Goal: Information Seeking & Learning: Learn about a topic

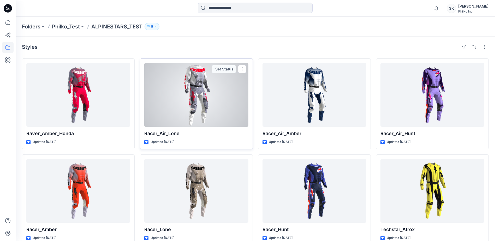
click at [220, 116] on div at bounding box center [196, 95] width 104 height 64
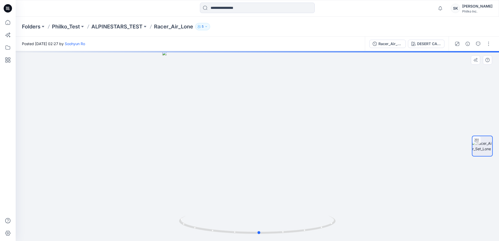
drag, startPoint x: 236, startPoint y: 152, endPoint x: 240, endPoint y: 153, distance: 4.1
click at [240, 153] on div at bounding box center [258, 146] width 484 height 190
click at [254, 167] on div at bounding box center [258, 146] width 484 height 190
drag, startPoint x: 272, startPoint y: 165, endPoint x: 269, endPoint y: 186, distance: 21.7
click at [269, 186] on img at bounding box center [257, 116] width 477 height 250
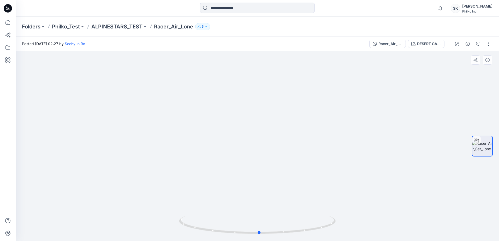
drag, startPoint x: 276, startPoint y: 224, endPoint x: 255, endPoint y: 168, distance: 59.3
click at [255, 168] on div at bounding box center [258, 146] width 484 height 190
drag, startPoint x: 272, startPoint y: 235, endPoint x: 207, endPoint y: 234, distance: 65.3
click at [207, 234] on icon at bounding box center [258, 226] width 158 height 20
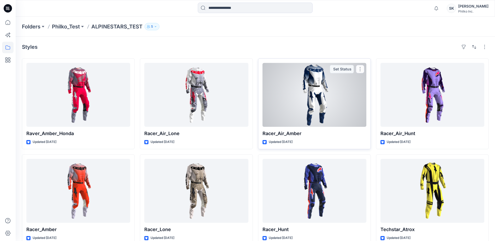
click at [292, 108] on div at bounding box center [315, 95] width 104 height 64
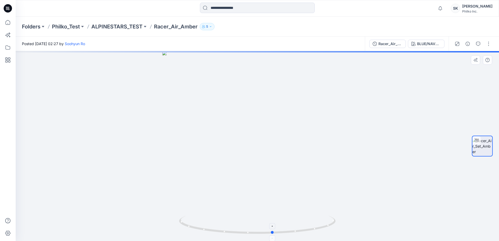
drag, startPoint x: 265, startPoint y: 236, endPoint x: 282, endPoint y: 233, distance: 16.9
click at [282, 233] on div at bounding box center [258, 146] width 484 height 190
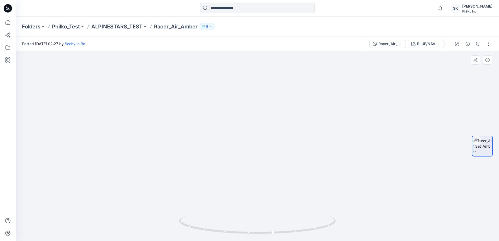
drag, startPoint x: 256, startPoint y: 78, endPoint x: 251, endPoint y: 167, distance: 89.0
click at [251, 167] on img at bounding box center [257, 122] width 451 height 237
drag, startPoint x: 256, startPoint y: 108, endPoint x: 251, endPoint y: 114, distance: 8.0
click at [251, 114] on img at bounding box center [252, 124] width 509 height 235
drag, startPoint x: 229, startPoint y: 136, endPoint x: 228, endPoint y: 164, distance: 27.7
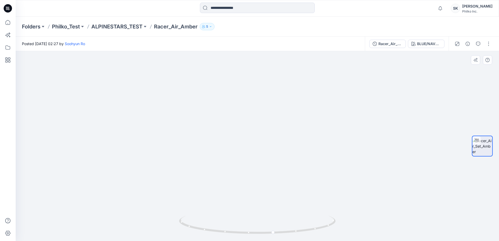
click at [228, 164] on img at bounding box center [252, 134] width 509 height 213
drag, startPoint x: 264, startPoint y: 236, endPoint x: 168, endPoint y: 236, distance: 95.9
click at [168, 236] on div at bounding box center [258, 146] width 484 height 190
drag, startPoint x: 255, startPoint y: 135, endPoint x: 254, endPoint y: 141, distance: 5.5
click at [254, 141] on img at bounding box center [251, 138] width 509 height 208
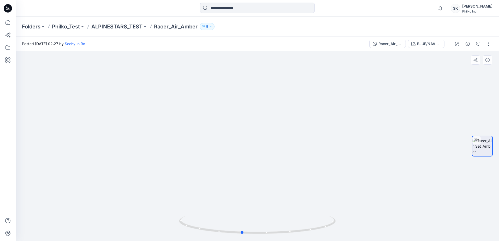
drag, startPoint x: 251, startPoint y: 234, endPoint x: 158, endPoint y: 231, distance: 93.0
click at [158, 231] on div at bounding box center [258, 146] width 484 height 190
drag, startPoint x: 278, startPoint y: 147, endPoint x: 264, endPoint y: 124, distance: 26.9
click at [264, 124] on img at bounding box center [244, 129] width 509 height 225
click at [212, 107] on img at bounding box center [244, 129] width 509 height 225
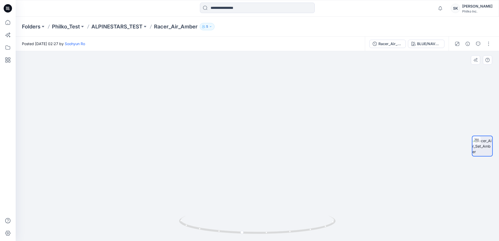
click at [291, 199] on img at bounding box center [244, 129] width 509 height 225
drag, startPoint x: 288, startPoint y: 236, endPoint x: 220, endPoint y: 235, distance: 68.2
click at [220, 235] on div at bounding box center [257, 228] width 157 height 26
click at [240, 176] on img at bounding box center [244, 129] width 509 height 225
click at [339, 175] on img at bounding box center [244, 129] width 509 height 225
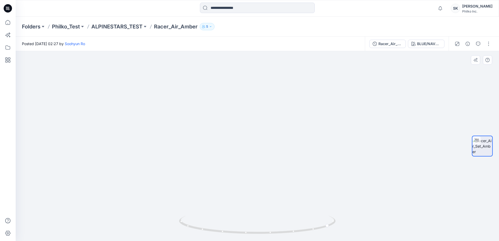
drag, startPoint x: 232, startPoint y: 102, endPoint x: 232, endPoint y: 149, distance: 47.0
click at [232, 149] on img at bounding box center [244, 146] width 509 height 190
drag, startPoint x: 238, startPoint y: 202, endPoint x: 227, endPoint y: 98, distance: 105.3
click at [227, 98] on img at bounding box center [257, 145] width 353 height 192
click at [249, 145] on img at bounding box center [257, 92] width 353 height 297
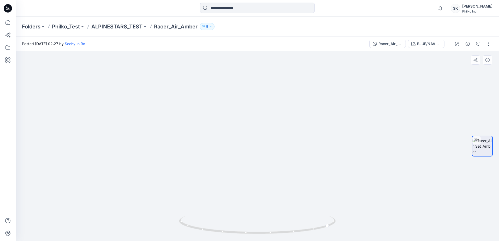
drag, startPoint x: 238, startPoint y: 128, endPoint x: 234, endPoint y: 186, distance: 57.6
click at [241, 224] on div at bounding box center [258, 146] width 484 height 190
drag, startPoint x: 234, startPoint y: 122, endPoint x: 241, endPoint y: 197, distance: 75.3
click at [241, 197] on img at bounding box center [257, 138] width 457 height 206
click at [411, 45] on button "BLUE/NAVY/WHITE" at bounding box center [426, 44] width 37 height 8
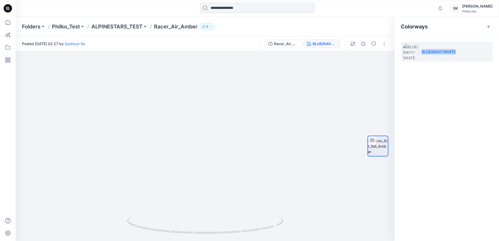
drag, startPoint x: 457, startPoint y: 53, endPoint x: 421, endPoint y: 54, distance: 36.1
click at [421, 54] on li "BLUE/NAVY/WHITE" at bounding box center [447, 52] width 92 height 20
copy p "BLUE/NAVY/WHITE"
click at [242, 128] on div at bounding box center [205, 146] width 379 height 190
drag, startPoint x: 199, startPoint y: 73, endPoint x: 204, endPoint y: 151, distance: 79.0
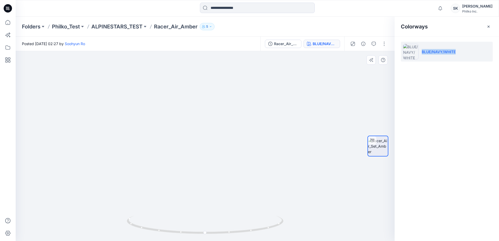
click at [204, 153] on img at bounding box center [210, 124] width 399 height 235
drag, startPoint x: 249, startPoint y: 130, endPoint x: 245, endPoint y: 136, distance: 7.1
click at [249, 130] on img at bounding box center [223, 131] width 451 height 220
drag, startPoint x: 218, startPoint y: 201, endPoint x: 209, endPoint y: 88, distance: 114.0
click at [209, 88] on img at bounding box center [214, 75] width 451 height 334
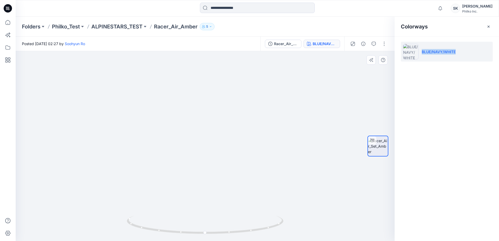
drag, startPoint x: 229, startPoint y: 130, endPoint x: 226, endPoint y: 120, distance: 10.3
click at [226, 120] on img at bounding box center [207, 58] width 451 height 365
drag, startPoint x: 241, startPoint y: 233, endPoint x: 151, endPoint y: 233, distance: 89.9
click at [151, 233] on icon at bounding box center [206, 226] width 158 height 20
drag, startPoint x: 170, startPoint y: 235, endPoint x: 156, endPoint y: 232, distance: 13.6
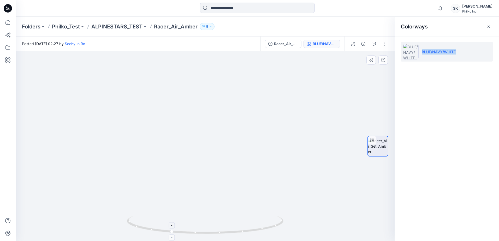
click at [156, 232] on icon at bounding box center [206, 226] width 158 height 20
drag, startPoint x: 170, startPoint y: 234, endPoint x: 205, endPoint y: 236, distance: 34.5
click at [205, 236] on icon at bounding box center [206, 226] width 158 height 20
drag, startPoint x: 217, startPoint y: 106, endPoint x: 210, endPoint y: 125, distance: 20.1
click at [210, 125] on img at bounding box center [198, 51] width 509 height 379
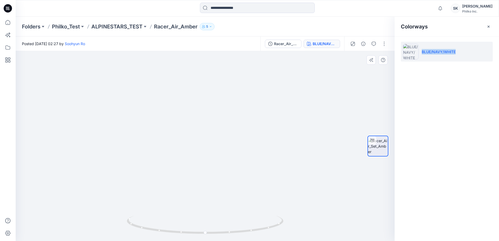
click at [226, 123] on img at bounding box center [198, 51] width 509 height 379
drag, startPoint x: 238, startPoint y: 236, endPoint x: 274, endPoint y: 235, distance: 36.6
click at [274, 235] on div at bounding box center [205, 228] width 157 height 26
drag, startPoint x: 230, startPoint y: 178, endPoint x: 217, endPoint y: 115, distance: 63.9
click at [217, 115] on img at bounding box center [185, 21] width 509 height 442
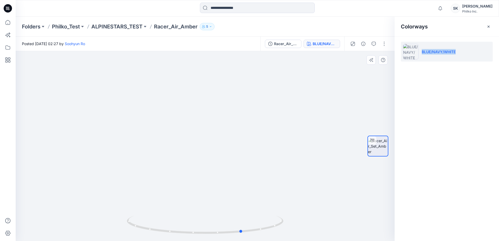
drag, startPoint x: 186, startPoint y: 158, endPoint x: 186, endPoint y: 143, distance: 14.9
click at [186, 143] on div at bounding box center [205, 146] width 379 height 190
drag, startPoint x: 207, startPoint y: 172, endPoint x: 209, endPoint y: 119, distance: 53.6
click at [209, 119] on img at bounding box center [191, 3] width 483 height 475
drag, startPoint x: 212, startPoint y: 131, endPoint x: 213, endPoint y: 136, distance: 4.7
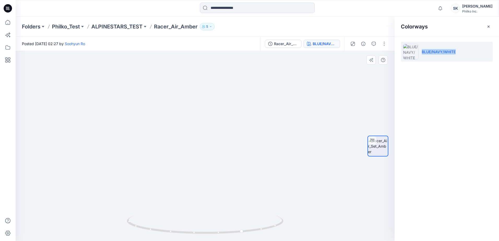
click at [213, 136] on img at bounding box center [193, 6] width 483 height 470
drag, startPoint x: 218, startPoint y: 115, endPoint x: 214, endPoint y: 147, distance: 31.8
click at [214, 147] on img at bounding box center [189, 22] width 483 height 439
drag, startPoint x: 65, startPoint y: 221, endPoint x: 191, endPoint y: 202, distance: 127.6
click at [65, 221] on img at bounding box center [185, 11] width 509 height 461
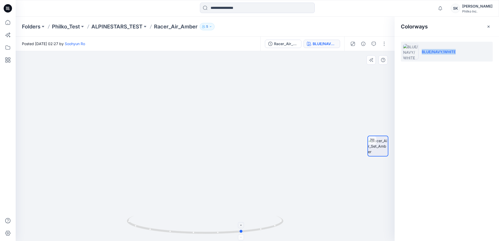
click at [231, 230] on icon at bounding box center [206, 226] width 158 height 20
drag, startPoint x: 225, startPoint y: 232, endPoint x: 266, endPoint y: 231, distance: 40.5
click at [266, 231] on icon at bounding box center [206, 226] width 158 height 20
drag, startPoint x: 200, startPoint y: 104, endPoint x: 234, endPoint y: 246, distance: 145.8
click at [234, 241] on html "Notifications [PERSON_NAME] all as read View all notifications SK [PERSON_NAME]…" at bounding box center [249, 120] width 499 height 241
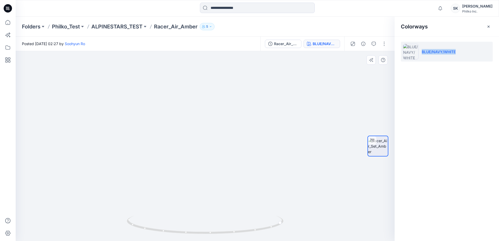
drag, startPoint x: 217, startPoint y: 125, endPoint x: 219, endPoint y: 133, distance: 8.7
click at [219, 133] on img at bounding box center [221, 86] width 509 height 310
drag, startPoint x: 221, startPoint y: 172, endPoint x: 218, endPoint y: 167, distance: 5.8
click at [218, 167] on img at bounding box center [218, 84] width 509 height 316
click at [232, 118] on img at bounding box center [218, 84] width 509 height 316
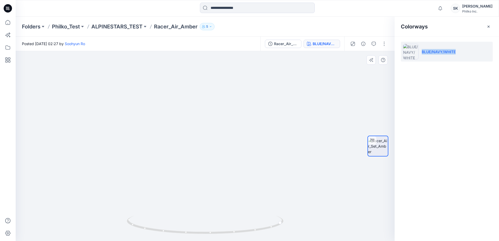
drag, startPoint x: 234, startPoint y: 180, endPoint x: 231, endPoint y: 161, distance: 19.5
click at [231, 161] on img at bounding box center [215, 73] width 509 height 335
drag, startPoint x: 249, startPoint y: 172, endPoint x: 252, endPoint y: 125, distance: 46.8
click at [252, 125] on img at bounding box center [217, 51] width 509 height 382
drag, startPoint x: 188, startPoint y: 190, endPoint x: 188, endPoint y: 176, distance: 14.4
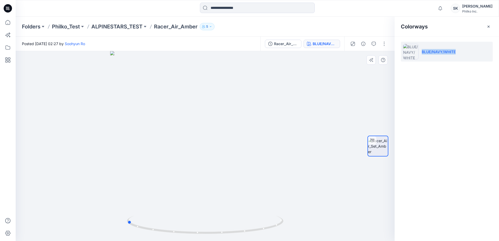
click at [188, 176] on div at bounding box center [205, 146] width 379 height 190
drag, startPoint x: 165, startPoint y: 224, endPoint x: 78, endPoint y: 220, distance: 87.9
click at [78, 220] on div at bounding box center [205, 146] width 379 height 190
drag, startPoint x: 213, startPoint y: 189, endPoint x: 210, endPoint y: 159, distance: 29.9
click at [210, 159] on img at bounding box center [205, 107] width 268 height 268
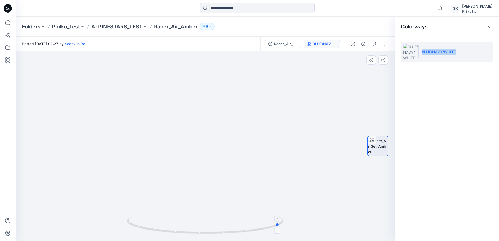
drag, startPoint x: 205, startPoint y: 235, endPoint x: 132, endPoint y: 228, distance: 72.6
click at [132, 228] on icon at bounding box center [206, 226] width 158 height 20
drag, startPoint x: 212, startPoint y: 64, endPoint x: 219, endPoint y: 167, distance: 104.0
click at [219, 167] on img at bounding box center [212, 39] width 509 height 406
drag, startPoint x: 243, startPoint y: 233, endPoint x: 154, endPoint y: 234, distance: 89.1
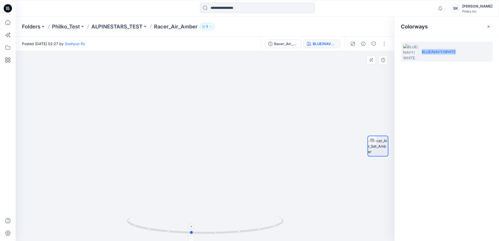
click at [154, 234] on icon at bounding box center [206, 226] width 158 height 20
drag, startPoint x: 261, startPoint y: 90, endPoint x: 259, endPoint y: 121, distance: 31.4
click at [259, 121] on img at bounding box center [210, 54] width 509 height 374
click at [222, 229] on icon at bounding box center [206, 226] width 158 height 20
drag, startPoint x: 219, startPoint y: 230, endPoint x: 262, endPoint y: 155, distance: 86.4
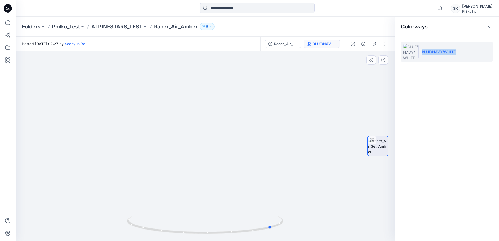
click at [300, 232] on div at bounding box center [205, 146] width 379 height 190
drag, startPoint x: 209, startPoint y: 52, endPoint x: 208, endPoint y: 97, distance: 44.9
click at [208, 97] on img at bounding box center [210, 76] width 509 height 329
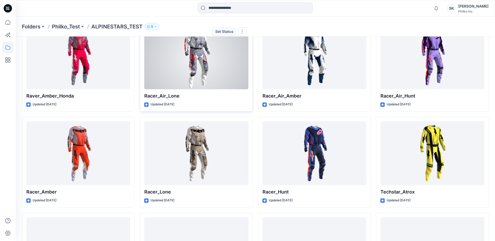
scroll to position [104, 0]
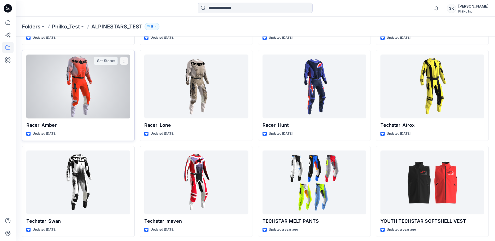
click at [108, 109] on div at bounding box center [78, 87] width 104 height 64
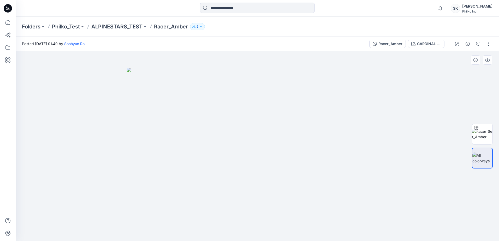
click at [263, 104] on img at bounding box center [257, 154] width 261 height 173
click at [292, 114] on img at bounding box center [257, 154] width 261 height 173
drag, startPoint x: 253, startPoint y: 128, endPoint x: 219, endPoint y: 129, distance: 33.7
click at [219, 129] on img at bounding box center [257, 154] width 261 height 173
drag, startPoint x: 250, startPoint y: 230, endPoint x: 271, endPoint y: 148, distance: 84.5
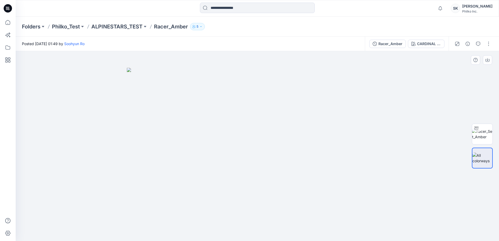
click at [250, 230] on div at bounding box center [258, 146] width 484 height 190
click at [266, 105] on img at bounding box center [257, 154] width 261 height 173
click at [481, 131] on img at bounding box center [483, 134] width 20 height 11
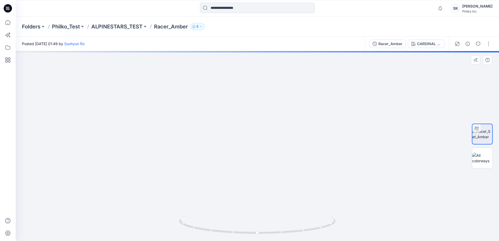
drag, startPoint x: 272, startPoint y: 100, endPoint x: 270, endPoint y: 179, distance: 78.9
click at [270, 179] on img at bounding box center [257, 90] width 451 height 304
drag, startPoint x: 262, startPoint y: 98, endPoint x: 262, endPoint y: 119, distance: 20.6
click at [262, 119] on img at bounding box center [257, 123] width 451 height 236
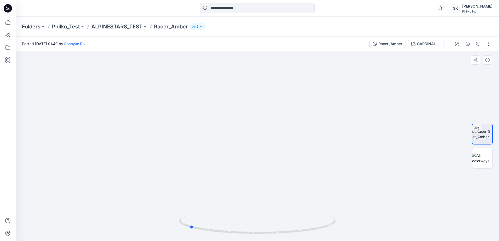
drag, startPoint x: 239, startPoint y: 233, endPoint x: 182, endPoint y: 239, distance: 56.7
click at [182, 239] on div at bounding box center [257, 228] width 157 height 26
drag, startPoint x: 230, startPoint y: 123, endPoint x: 235, endPoint y: 174, distance: 52.0
click at [235, 174] on img at bounding box center [257, 146] width 451 height 190
drag, startPoint x: 255, startPoint y: 234, endPoint x: 177, endPoint y: 242, distance: 78.5
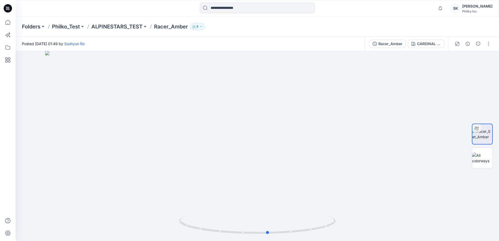
click at [177, 241] on html "Notifications [PERSON_NAME] all as read View all notifications SK [PERSON_NAME]…" at bounding box center [249, 120] width 499 height 241
drag, startPoint x: 214, startPoint y: 149, endPoint x: 214, endPoint y: 127, distance: 22.2
click at [214, 127] on img at bounding box center [257, 112] width 425 height 257
drag, startPoint x: 225, startPoint y: 231, endPoint x: 124, endPoint y: 225, distance: 101.3
click at [124, 225] on div at bounding box center [258, 146] width 484 height 190
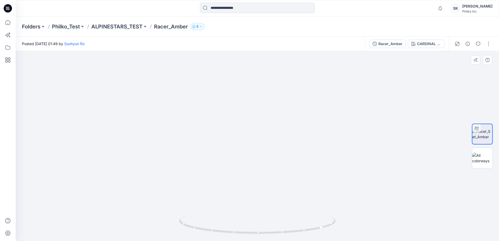
drag, startPoint x: 342, startPoint y: 61, endPoint x: 325, endPoint y: 166, distance: 107.2
click at [325, 166] on img at bounding box center [257, 115] width 425 height 253
click at [433, 44] on div "CARDINAL RED/LIGHT LILAC/BLACK" at bounding box center [429, 44] width 24 height 6
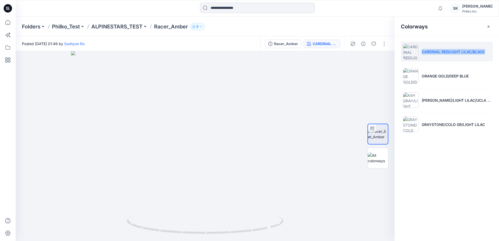
drag, startPoint x: 489, startPoint y: 51, endPoint x: 422, endPoint y: 52, distance: 67.1
click at [422, 52] on li "CARDINAL RED/LIGHT LILAC/BLACK" at bounding box center [447, 52] width 92 height 20
copy p "CARDINAL RED/LIGHT LILAC/BLACK"
click at [155, 125] on div at bounding box center [205, 146] width 379 height 190
click at [186, 155] on div at bounding box center [205, 146] width 379 height 190
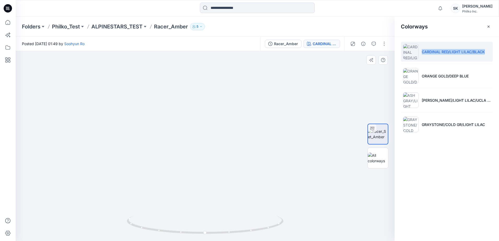
drag, startPoint x: 212, startPoint y: 201, endPoint x: 202, endPoint y: 102, distance: 99.2
click at [202, 102] on img at bounding box center [195, 17] width 509 height 448
drag, startPoint x: 180, startPoint y: 233, endPoint x: 168, endPoint y: 232, distance: 12.8
click at [172, 231] on icon at bounding box center [206, 226] width 158 height 20
drag, startPoint x: 161, startPoint y: 147, endPoint x: 172, endPoint y: 186, distance: 41.0
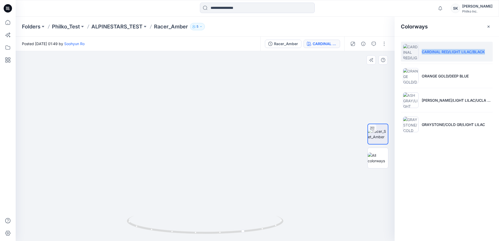
click at [172, 186] on img at bounding box center [205, 46] width 509 height 389
click at [103, 137] on img at bounding box center [205, 46] width 509 height 389
drag, startPoint x: 238, startPoint y: 235, endPoint x: 187, endPoint y: 228, distance: 51.6
click at [187, 230] on icon at bounding box center [206, 226] width 158 height 20
drag, startPoint x: 188, startPoint y: 212, endPoint x: 190, endPoint y: 214, distance: 2.7
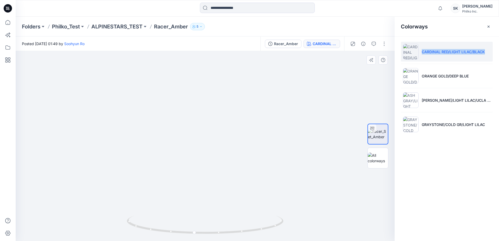
click at [190, 212] on img at bounding box center [205, 46] width 509 height 389
drag, startPoint x: 190, startPoint y: 234, endPoint x: 212, endPoint y: 233, distance: 22.5
click at [212, 233] on icon at bounding box center [206, 226] width 158 height 20
drag, startPoint x: 199, startPoint y: 235, endPoint x: 219, endPoint y: 237, distance: 20.5
click at [219, 237] on div at bounding box center [205, 228] width 157 height 26
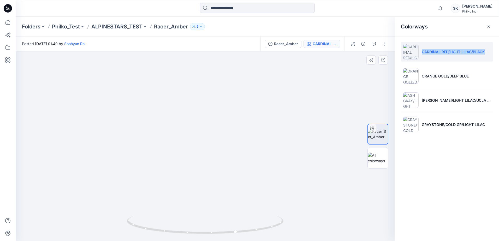
drag, startPoint x: 255, startPoint y: 191, endPoint x: 247, endPoint y: 125, distance: 65.8
click at [247, 125] on img at bounding box center [199, 14] width 509 height 454
drag, startPoint x: 227, startPoint y: 235, endPoint x: 115, endPoint y: 230, distance: 111.6
click at [115, 230] on div at bounding box center [205, 146] width 379 height 190
drag, startPoint x: 216, startPoint y: 88, endPoint x: 225, endPoint y: 214, distance: 126.2
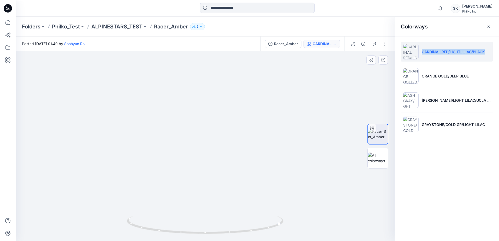
click at [225, 214] on img at bounding box center [208, 77] width 509 height 329
click at [212, 140] on img at bounding box center [208, 77] width 509 height 329
click at [206, 171] on img at bounding box center [208, 77] width 509 height 328
drag, startPoint x: 197, startPoint y: 171, endPoint x: 195, endPoint y: 152, distance: 19.7
click at [195, 152] on img at bounding box center [206, 69] width 509 height 344
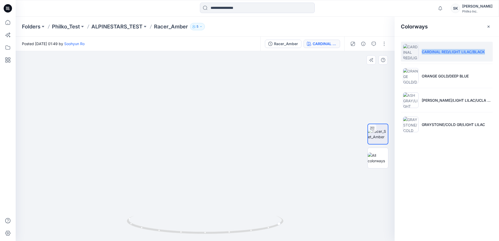
drag, startPoint x: 210, startPoint y: 189, endPoint x: 207, endPoint y: 109, distance: 80.0
click at [207, 109] on img at bounding box center [205, 106] width 353 height 271
drag, startPoint x: 208, startPoint y: 178, endPoint x: 202, endPoint y: 153, distance: 25.4
click at [202, 153] on img at bounding box center [205, 64] width 353 height 353
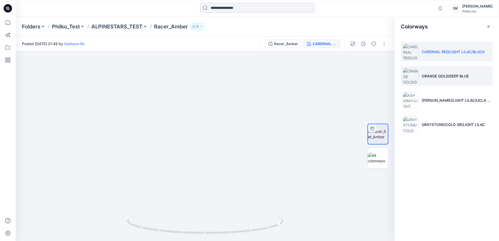
click at [455, 75] on p "ORANGE GOLD/DEEP BLUE" at bounding box center [445, 75] width 47 height 5
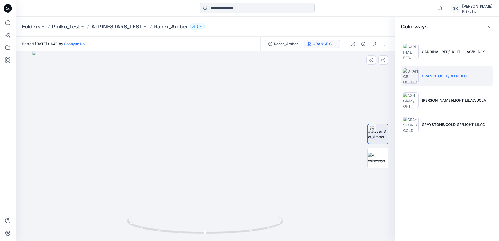
drag, startPoint x: 200, startPoint y: 98, endPoint x: 191, endPoint y: 197, distance: 98.9
click at [191, 197] on img at bounding box center [205, 146] width 347 height 190
drag, startPoint x: 197, startPoint y: 156, endPoint x: 191, endPoint y: 117, distance: 39.8
click at [191, 117] on img at bounding box center [199, 127] width 451 height 230
drag, startPoint x: 197, startPoint y: 234, endPoint x: 126, endPoint y: 234, distance: 70.8
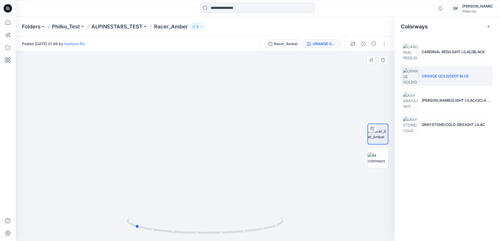
click at [126, 234] on div at bounding box center [205, 146] width 379 height 190
drag, startPoint x: 202, startPoint y: 236, endPoint x: 167, endPoint y: 237, distance: 35.0
click at [167, 237] on img at bounding box center [205, 228] width 157 height 25
drag, startPoint x: 232, startPoint y: 232, endPoint x: 166, endPoint y: 234, distance: 66.7
click at [166, 234] on icon at bounding box center [206, 226] width 158 height 20
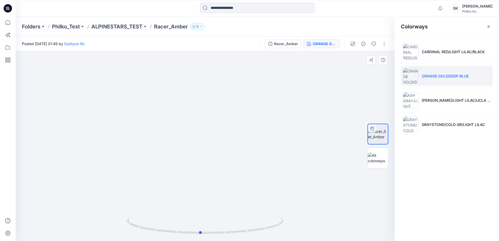
drag, startPoint x: 172, startPoint y: 218, endPoint x: 181, endPoint y: 103, distance: 114.7
click at [181, 102] on div at bounding box center [205, 146] width 379 height 190
drag, startPoint x: 213, startPoint y: 236, endPoint x: 190, endPoint y: 236, distance: 23.5
click at [190, 236] on img at bounding box center [205, 228] width 157 height 25
drag, startPoint x: 212, startPoint y: 202, endPoint x: 223, endPoint y: 107, distance: 95.2
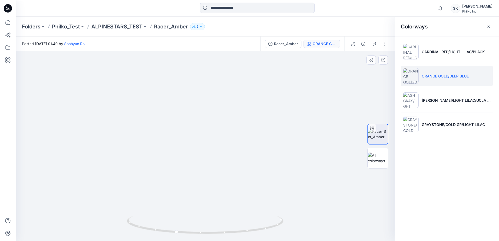
click at [223, 107] on img at bounding box center [191, 76] width 509 height 330
drag, startPoint x: 165, startPoint y: 232, endPoint x: 180, endPoint y: 234, distance: 15.2
click at [180, 234] on icon at bounding box center [206, 226] width 158 height 20
drag, startPoint x: 170, startPoint y: 200, endPoint x: 197, endPoint y: 146, distance: 60.4
click at [197, 146] on img at bounding box center [232, 47] width 509 height 387
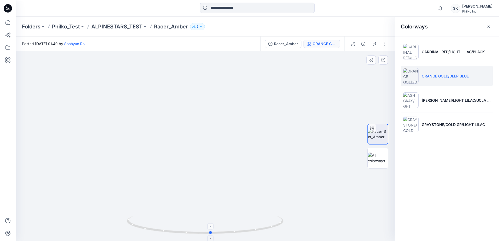
drag, startPoint x: 191, startPoint y: 235, endPoint x: 211, endPoint y: 230, distance: 20.8
click at [211, 230] on icon at bounding box center [206, 226] width 158 height 20
drag, startPoint x: 206, startPoint y: 234, endPoint x: 229, endPoint y: 230, distance: 23.1
click at [229, 230] on icon at bounding box center [206, 226] width 158 height 20
drag, startPoint x: 260, startPoint y: 205, endPoint x: 246, endPoint y: 128, distance: 78.4
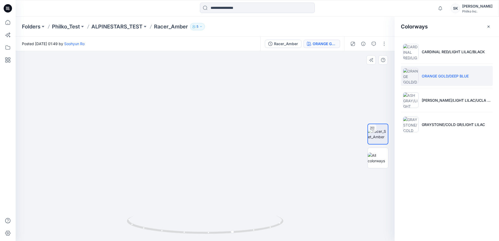
click at [246, 128] on img at bounding box center [217, 9] width 509 height 464
drag, startPoint x: 240, startPoint y: 170, endPoint x: 237, endPoint y: 164, distance: 7.0
click at [237, 164] on img at bounding box center [215, 6] width 509 height 471
drag, startPoint x: 480, startPoint y: 75, endPoint x: 422, endPoint y: 75, distance: 58.0
click at [422, 75] on li "ORANGE GOLD/DEEP BLUE" at bounding box center [447, 76] width 92 height 20
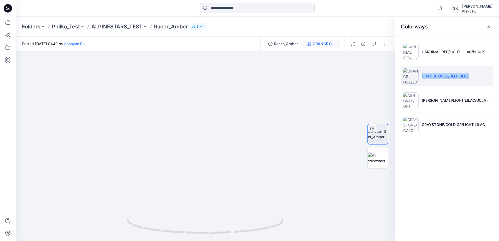
copy p "ORANGE GOLD/DEEP BLUE"
drag, startPoint x: 257, startPoint y: 193, endPoint x: 235, endPoint y: 191, distance: 21.5
click at [257, 193] on div at bounding box center [205, 146] width 379 height 190
drag, startPoint x: 207, startPoint y: 237, endPoint x: 258, endPoint y: 234, distance: 50.5
click at [258, 234] on div at bounding box center [205, 228] width 157 height 26
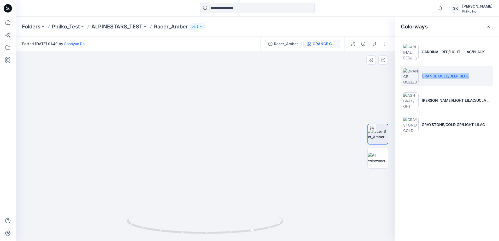
drag, startPoint x: 215, startPoint y: 202, endPoint x: 173, endPoint y: 156, distance: 62.1
click at [173, 157] on img at bounding box center [154, 49] width 509 height 386
drag, startPoint x: 224, startPoint y: 234, endPoint x: 212, endPoint y: 234, distance: 11.5
click at [212, 234] on icon at bounding box center [206, 226] width 158 height 20
drag, startPoint x: 186, startPoint y: 214, endPoint x: 220, endPoint y: 135, distance: 86.0
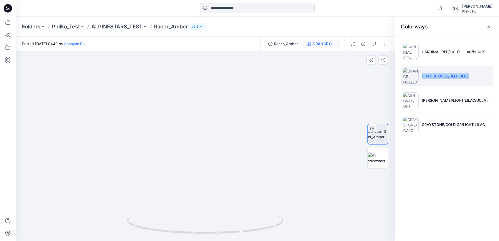
drag, startPoint x: 194, startPoint y: 113, endPoint x: 201, endPoint y: 149, distance: 36.4
click at [201, 149] on img at bounding box center [188, 17] width 509 height 448
drag, startPoint x: 231, startPoint y: 234, endPoint x: 244, endPoint y: 235, distance: 13.9
click at [244, 235] on icon at bounding box center [206, 226] width 158 height 20
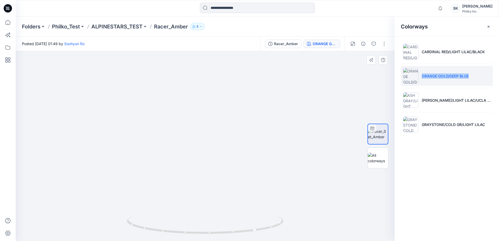
drag, startPoint x: 201, startPoint y: 102, endPoint x: 201, endPoint y: 130, distance: 28.5
click at [201, 130] on img at bounding box center [188, 31] width 509 height 420
drag, startPoint x: 238, startPoint y: 177, endPoint x: 233, endPoint y: 172, distance: 7.2
click at [233, 172] on img at bounding box center [186, 29] width 509 height 423
drag, startPoint x: 252, startPoint y: 232, endPoint x: 245, endPoint y: 233, distance: 7.1
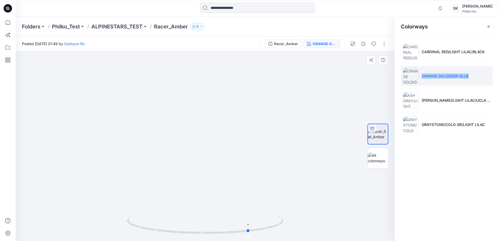
click at [245, 233] on icon at bounding box center [206, 226] width 158 height 20
drag, startPoint x: 225, startPoint y: 209, endPoint x: 224, endPoint y: 165, distance: 43.6
click at [224, 165] on img at bounding box center [184, 9] width 509 height 463
drag, startPoint x: 223, startPoint y: 141, endPoint x: 223, endPoint y: 137, distance: 4.2
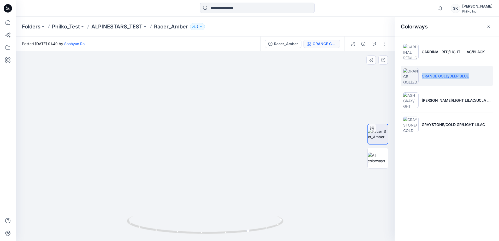
drag, startPoint x: 220, startPoint y: 112, endPoint x: 219, endPoint y: 156, distance: 43.9
click at [219, 156] on img at bounding box center [177, 9] width 509 height 465
drag, startPoint x: 215, startPoint y: 136, endPoint x: 213, endPoint y: 182, distance: 46.3
click at [213, 182] on img at bounding box center [173, 28] width 509 height 427
drag, startPoint x: 221, startPoint y: 232, endPoint x: 250, endPoint y: 220, distance: 31.4
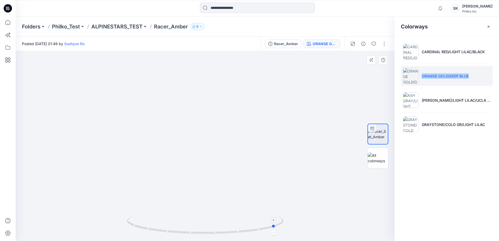
click at [250, 220] on icon at bounding box center [206, 226] width 158 height 20
drag, startPoint x: 166, startPoint y: 106, endPoint x: 215, endPoint y: 182, distance: 90.1
click at [215, 182] on img at bounding box center [219, 65] width 509 height 352
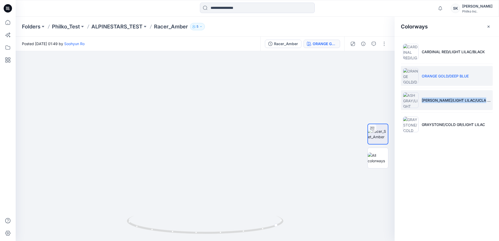
drag, startPoint x: 492, startPoint y: 96, endPoint x: 423, endPoint y: 103, distance: 69.6
click at [423, 103] on li "[PERSON_NAME]/LIGHT LILAC/UCLA BLUE" at bounding box center [447, 100] width 92 height 20
copy p "[PERSON_NAME]/LIGHT LILAC/UCLA BLUE"
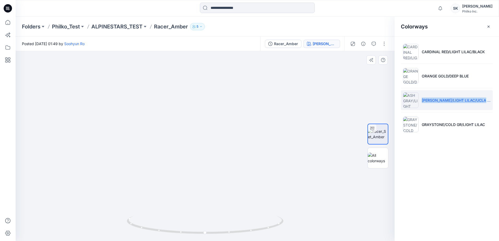
drag, startPoint x: 197, startPoint y: 130, endPoint x: 199, endPoint y: 172, distance: 42.9
click at [199, 172] on img at bounding box center [203, 131] width 425 height 220
drag, startPoint x: 195, startPoint y: 125, endPoint x: 198, endPoint y: 132, distance: 7.4
click at [198, 132] on img at bounding box center [205, 134] width 425 height 214
drag, startPoint x: 209, startPoint y: 82, endPoint x: 209, endPoint y: 86, distance: 3.9
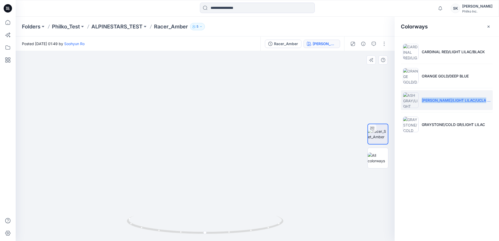
click at [209, 86] on img at bounding box center [207, 130] width 509 height 221
click at [240, 231] on icon at bounding box center [206, 226] width 158 height 20
click at [254, 123] on img at bounding box center [207, 133] width 509 height 218
drag, startPoint x: 207, startPoint y: 200, endPoint x: 207, endPoint y: 104, distance: 95.6
click at [207, 104] on img at bounding box center [207, 84] width 509 height 314
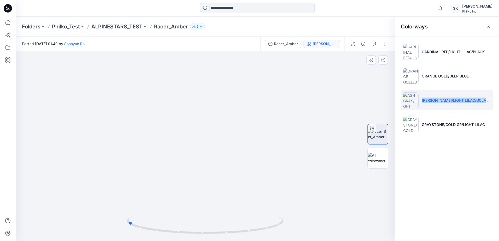
drag, startPoint x: 200, startPoint y: 234, endPoint x: 120, endPoint y: 230, distance: 79.2
click at [120, 232] on div at bounding box center [205, 146] width 379 height 190
drag, startPoint x: 201, startPoint y: 102, endPoint x: 208, endPoint y: 196, distance: 93.8
click at [208, 196] on img at bounding box center [217, 115] width 509 height 253
drag, startPoint x: 235, startPoint y: 234, endPoint x: 143, endPoint y: 239, distance: 92.4
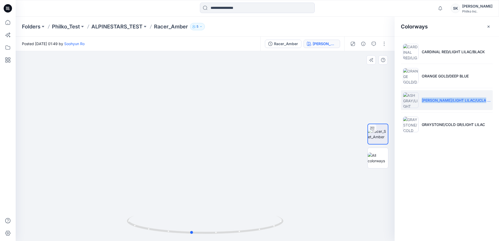
click at [143, 239] on div at bounding box center [205, 228] width 157 height 26
drag, startPoint x: 240, startPoint y: 195, endPoint x: 235, endPoint y: 128, distance: 67.1
click at [235, 128] on img at bounding box center [205, 114] width 353 height 254
drag, startPoint x: 201, startPoint y: 236, endPoint x: 224, endPoint y: 244, distance: 24.4
click at [224, 241] on html "Notifications [PERSON_NAME] all as read View all notifications SK [PERSON_NAME]…" at bounding box center [249, 120] width 499 height 241
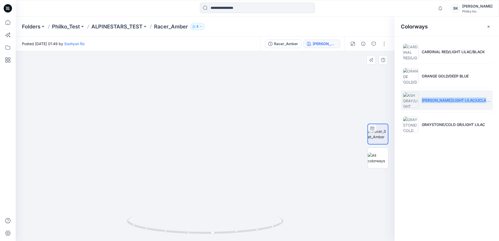
drag, startPoint x: 210, startPoint y: 199, endPoint x: 242, endPoint y: 115, distance: 89.3
click at [242, 115] on img at bounding box center [236, 30] width 509 height 422
drag, startPoint x: 222, startPoint y: 236, endPoint x: 242, endPoint y: 232, distance: 20.5
click at [242, 232] on div at bounding box center [205, 228] width 157 height 26
